Goal: Transaction & Acquisition: Subscribe to service/newsletter

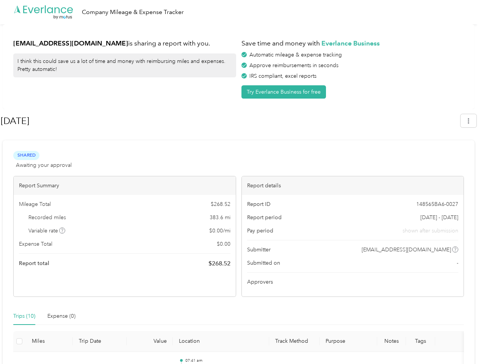
click at [242, 182] on div "Report details" at bounding box center [353, 185] width 222 height 19
click at [240, 12] on div ".cls-1 { fill: #00adee; } .cls-2 { fill: #fff; } .cls-3 { fill: #707372; } .cls…" at bounding box center [238, 12] width 477 height 24
click at [285, 92] on button "Try Everlance Business for free" at bounding box center [284, 91] width 85 height 13
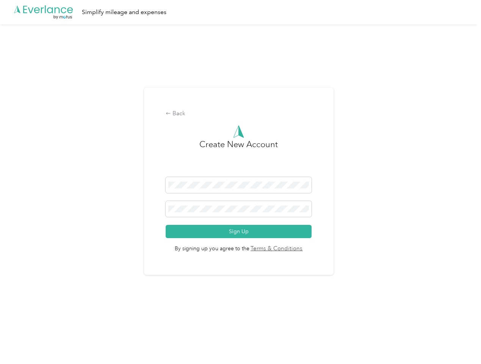
drag, startPoint x: 0, startPoint y: 0, endPoint x: 4, endPoint y: 4, distance: 5.4
click at [230, 121] on div "Back Create New Account Sign Up By signing up you agree to the Terms & Conditio…" at bounding box center [239, 182] width 190 height 188
click at [472, 121] on div "Back Create New Account Sign Up By signing up you agree to the Terms & Conditio…" at bounding box center [238, 184] width 477 height 320
click at [63, 231] on div "Back Create New Account Sign Up By signing up you agree to the Terms & Conditio…" at bounding box center [238, 184] width 477 height 320
